Goal: Find contact information: Find contact information

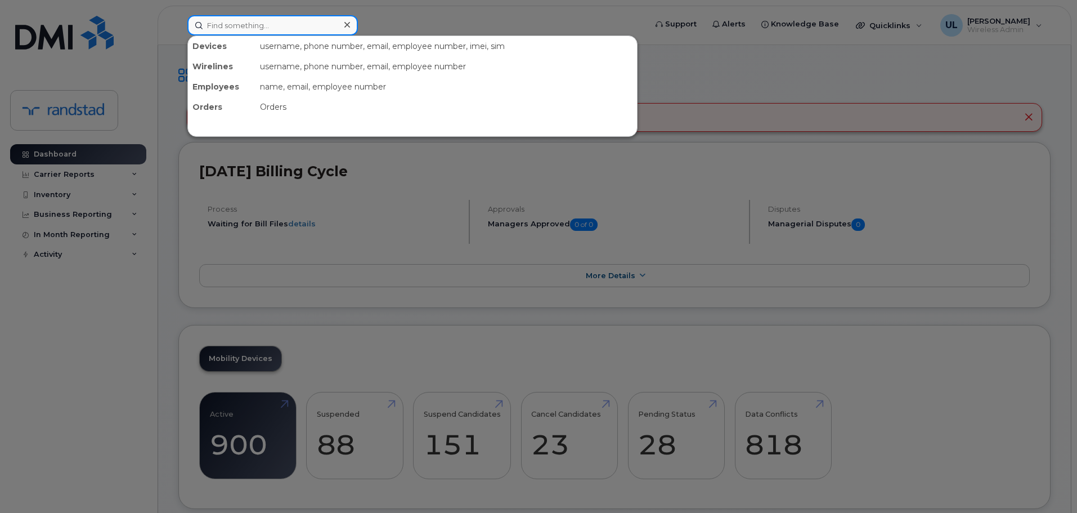
click at [330, 32] on input at bounding box center [272, 25] width 170 height 20
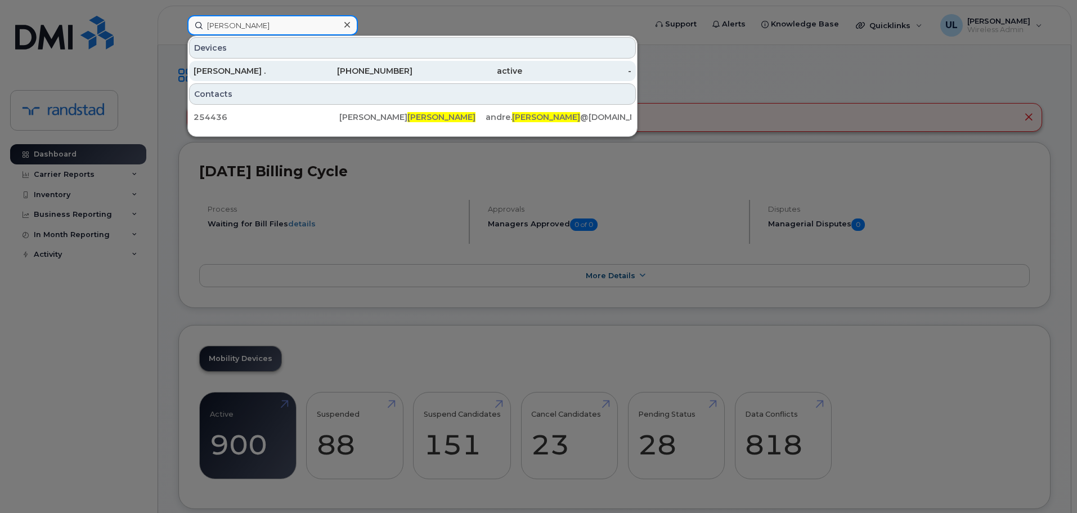
type input "[PERSON_NAME]"
drag, startPoint x: 336, startPoint y: 64, endPoint x: 342, endPoint y: 71, distance: 9.2
click at [336, 64] on div "[PHONE_NUMBER]" at bounding box center [358, 71] width 110 height 20
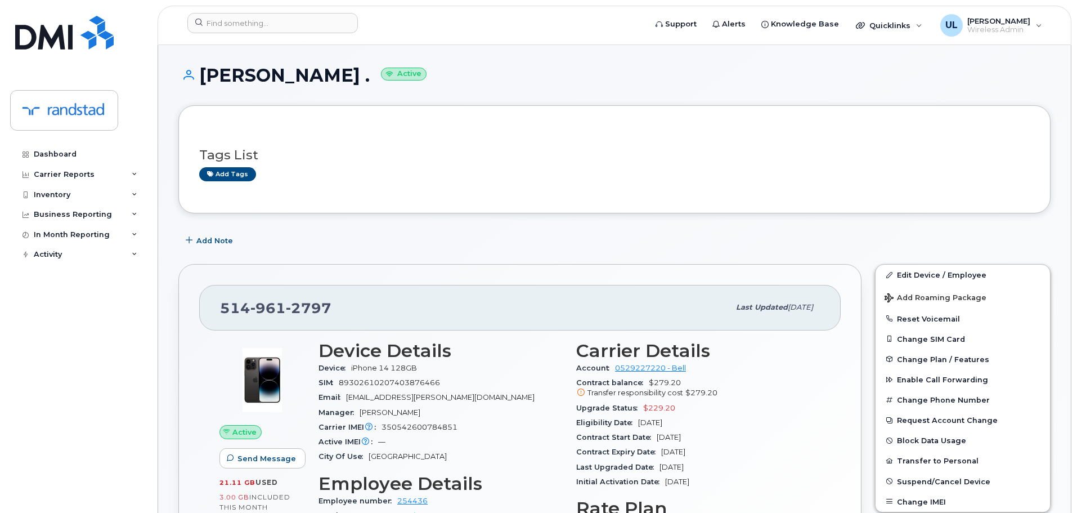
click at [227, 78] on h1 "Andre . Active" at bounding box center [614, 75] width 872 height 20
